Goal: Task Accomplishment & Management: Use online tool/utility

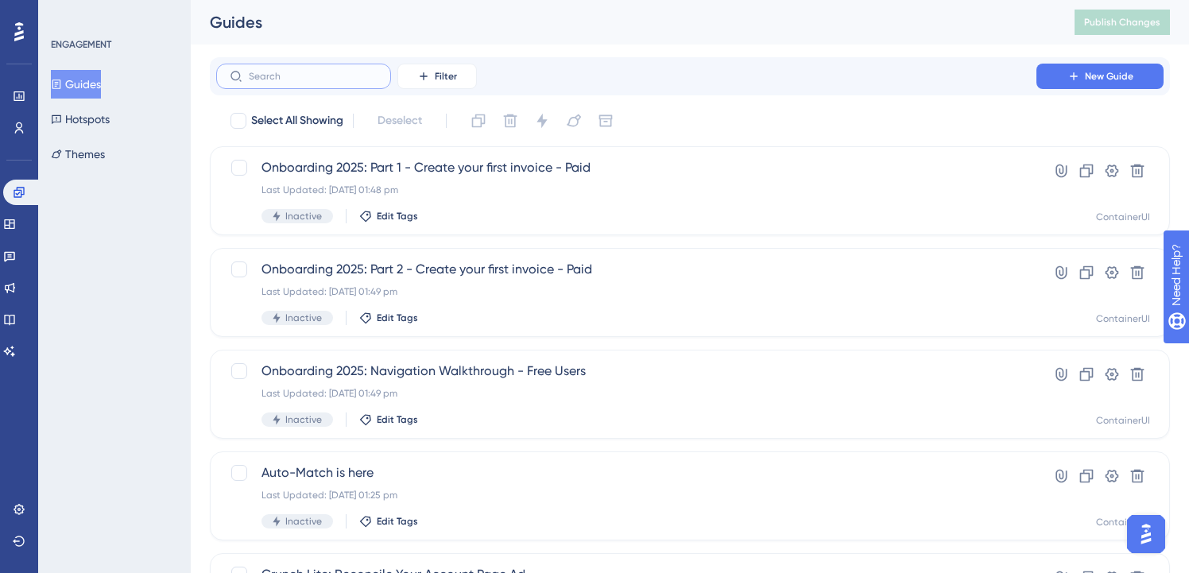
click at [293, 79] on input "text" at bounding box center [313, 76] width 129 height 11
type input "lite"
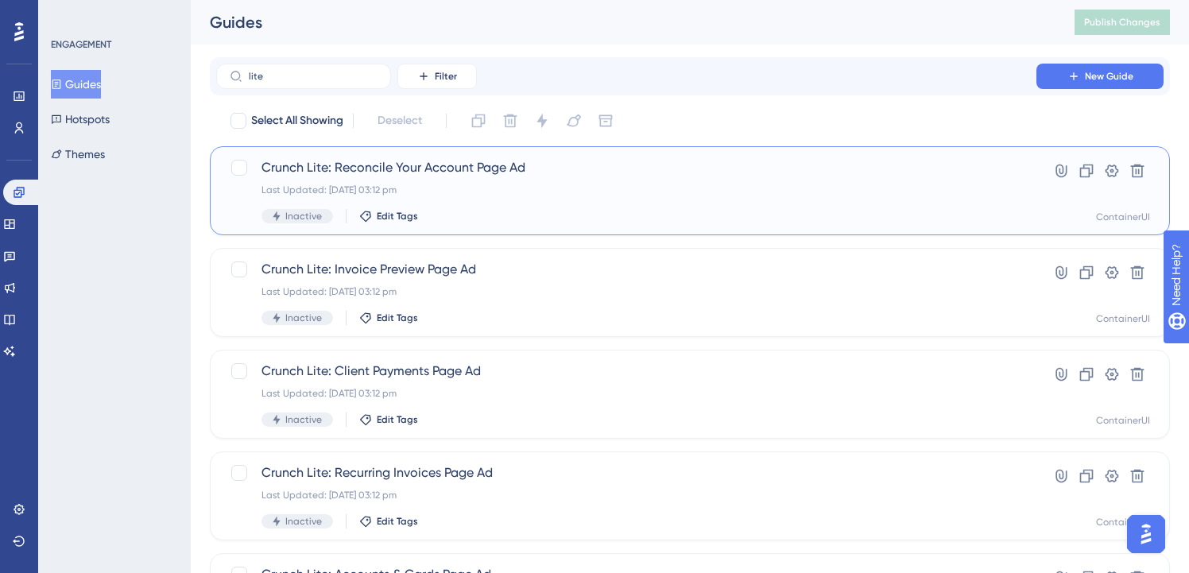
click at [590, 175] on span "Crunch Lite: Reconcile Your Account Page Ad" at bounding box center [625, 167] width 729 height 19
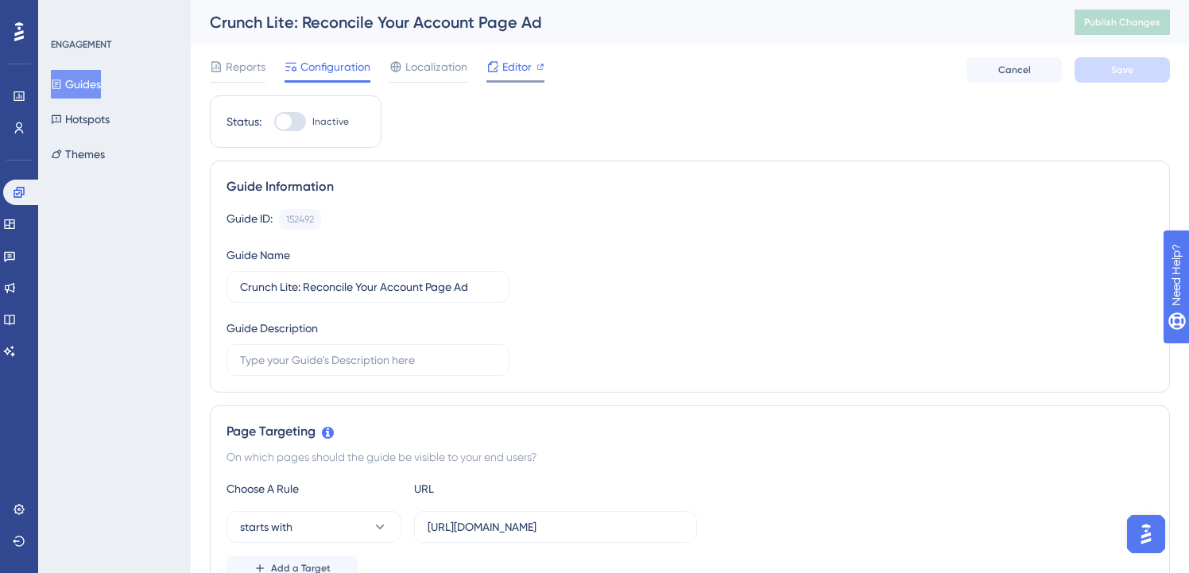
click at [507, 60] on span "Editor" at bounding box center [516, 66] width 29 height 19
